Goal: Navigation & Orientation: Find specific page/section

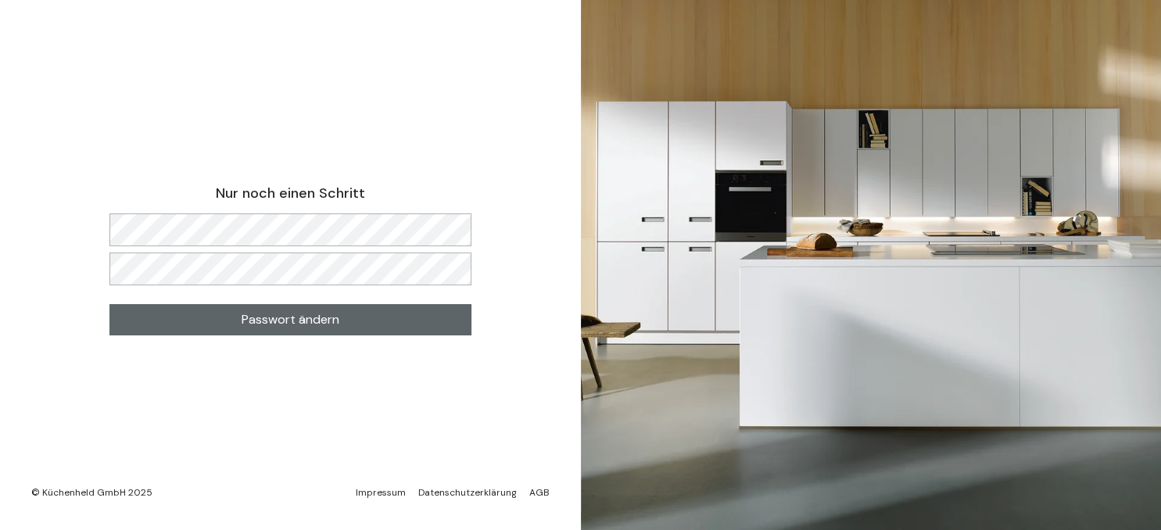
click at [282, 315] on span "Passwort ändern" at bounding box center [291, 320] width 98 height 19
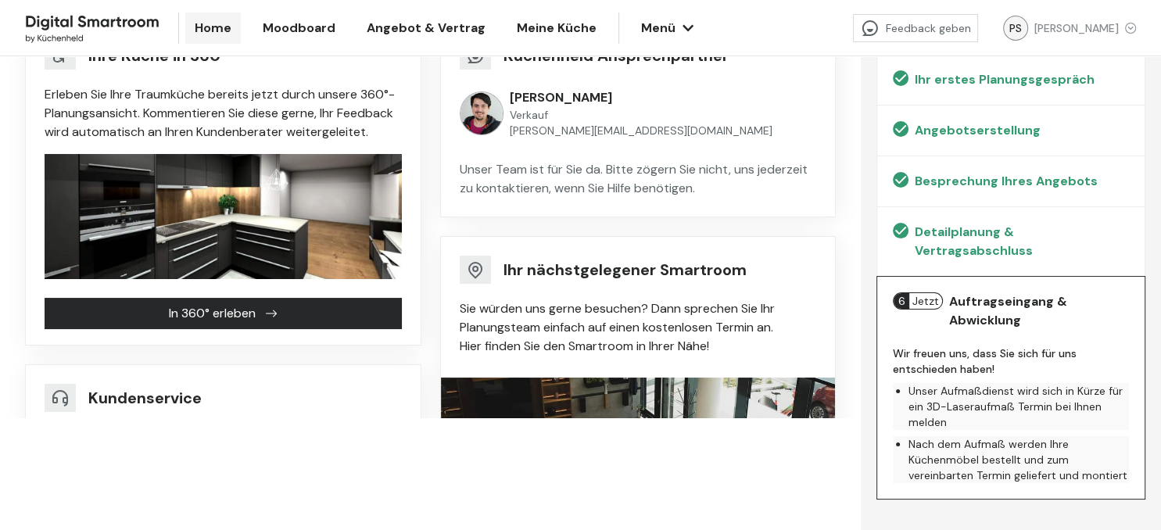
click at [683, 27] on icon "button" at bounding box center [688, 27] width 11 height 6
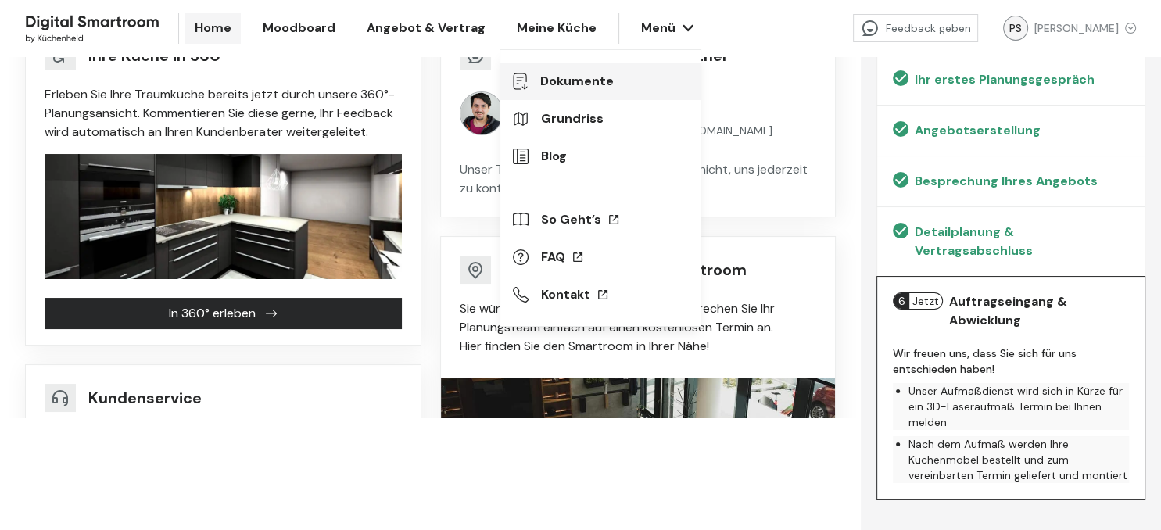
click at [560, 77] on span "Dokumente" at bounding box center [614, 81] width 148 height 19
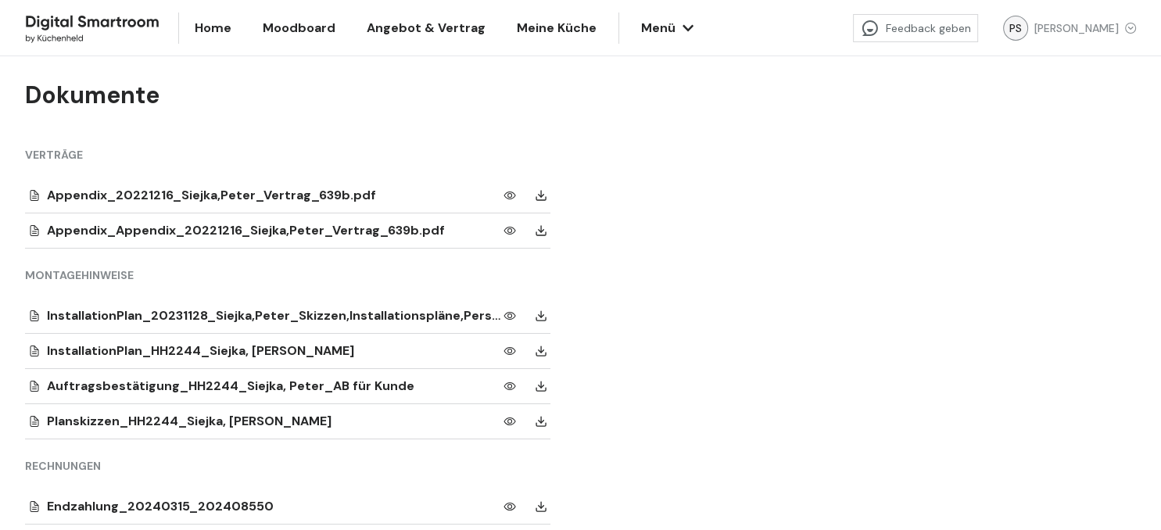
click at [246, 195] on div "Appendix_20221216_Siejka,Peter_Vertrag_639b.pdf" at bounding box center [275, 195] width 457 height 19
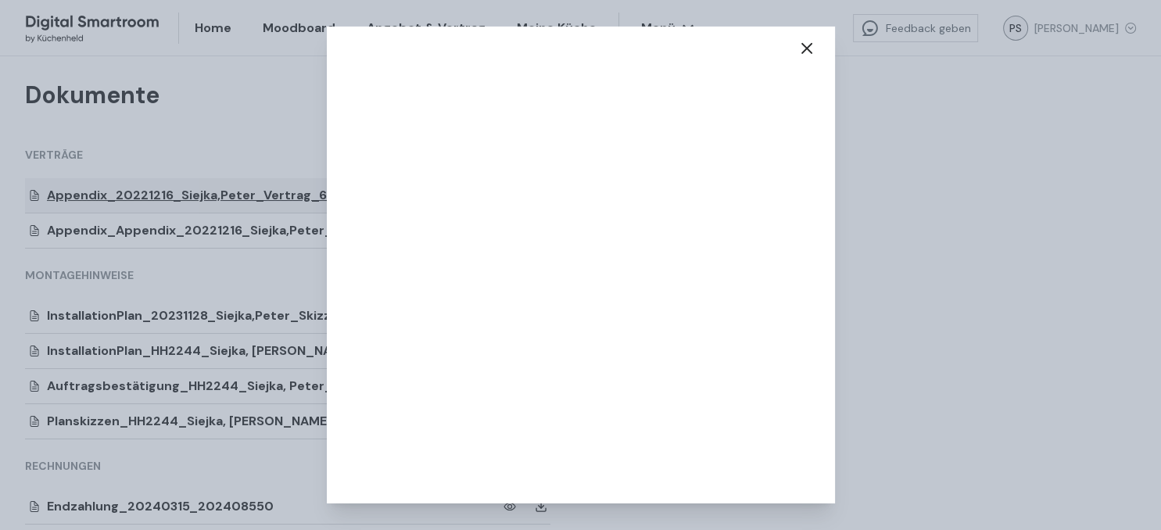
click at [808, 48] on icon at bounding box center [806, 48] width 9 height 9
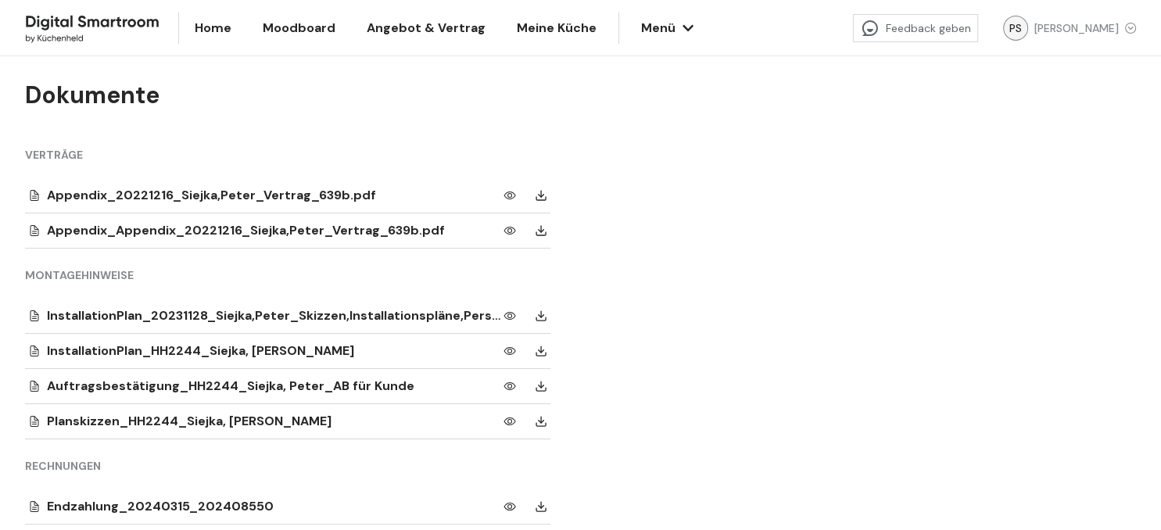
click at [683, 26] on icon "button" at bounding box center [688, 28] width 13 height 13
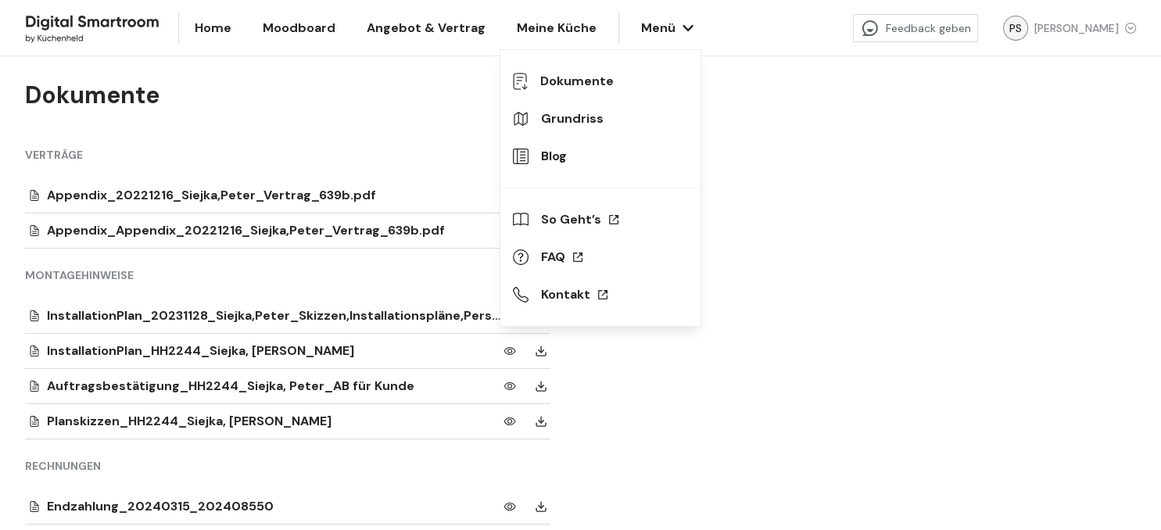
click at [558, 28] on span "Meine Küche" at bounding box center [557, 28] width 80 height 19
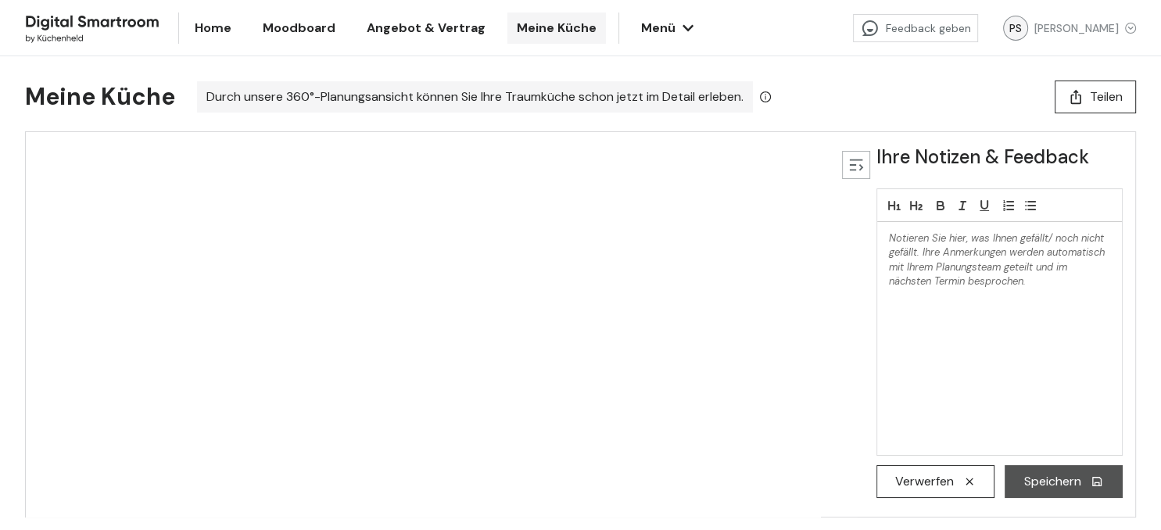
click at [300, 23] on span "Moodboard" at bounding box center [299, 28] width 73 height 19
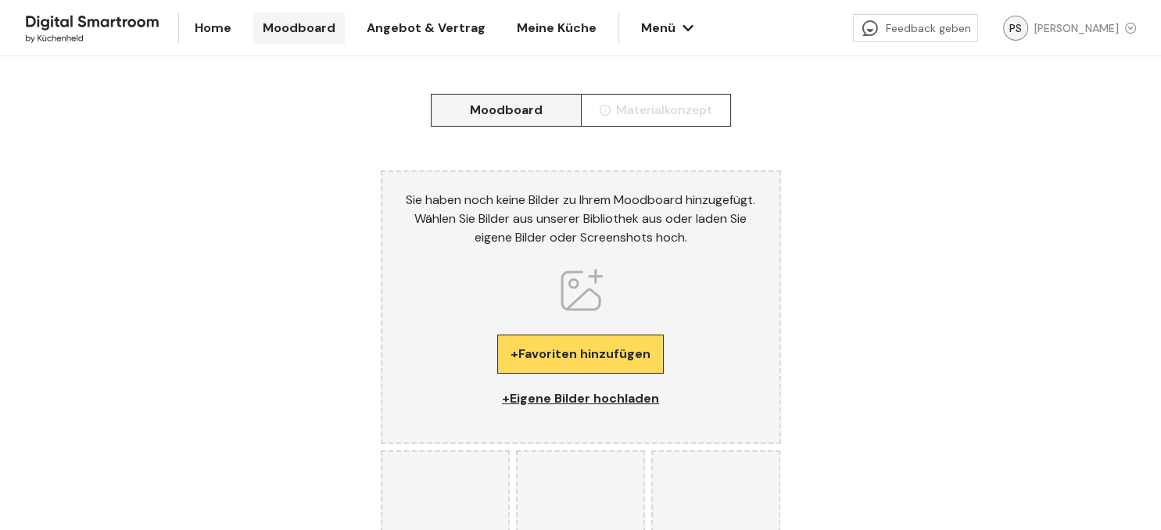
click at [215, 28] on span "Home" at bounding box center [213, 28] width 37 height 19
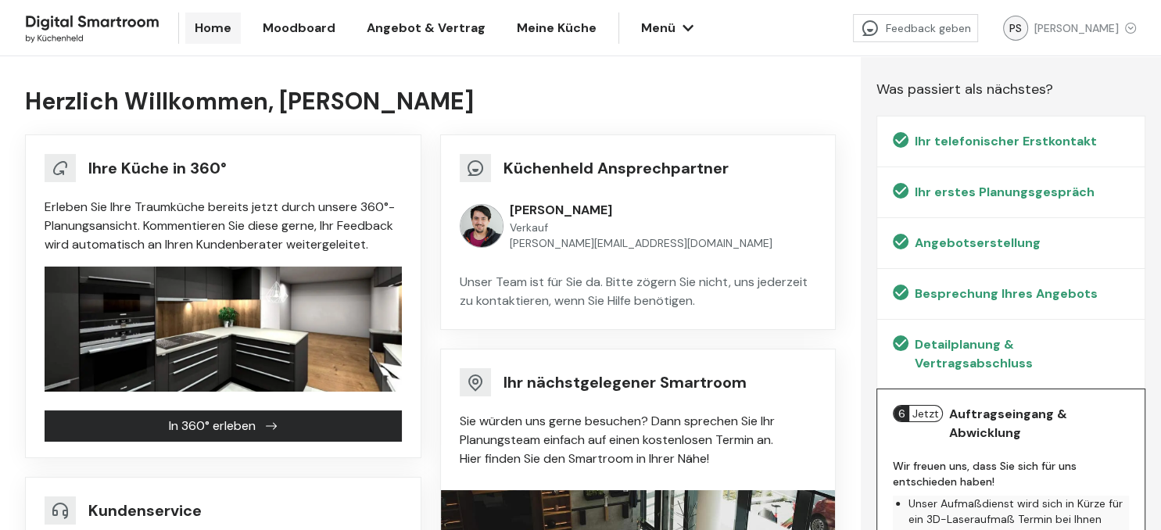
click at [682, 27] on icon "button" at bounding box center [688, 28] width 13 height 13
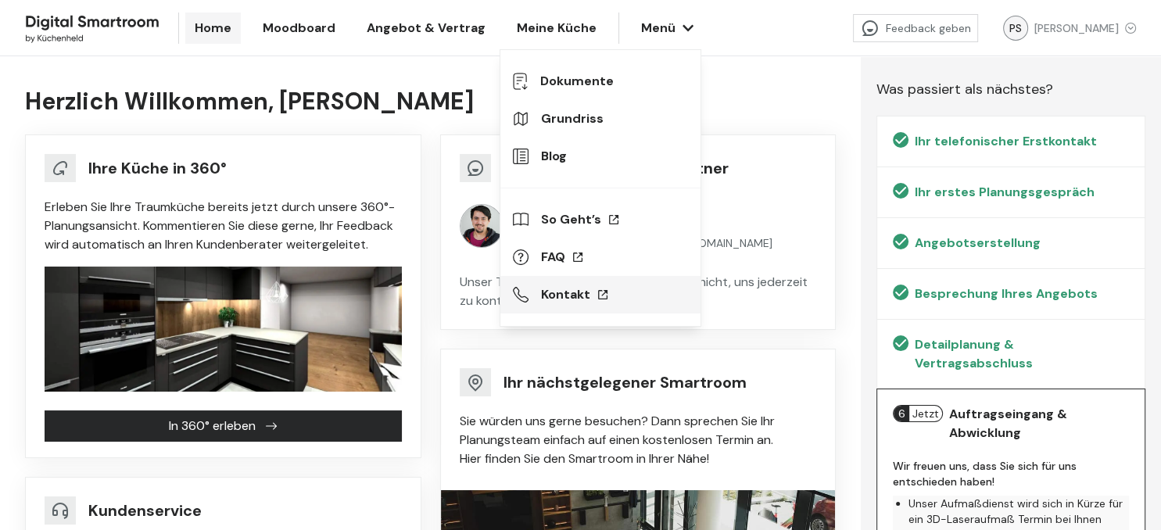
click at [573, 292] on link "Kontakt" at bounding box center [601, 295] width 200 height 38
